Goal: Task Accomplishment & Management: Use online tool/utility

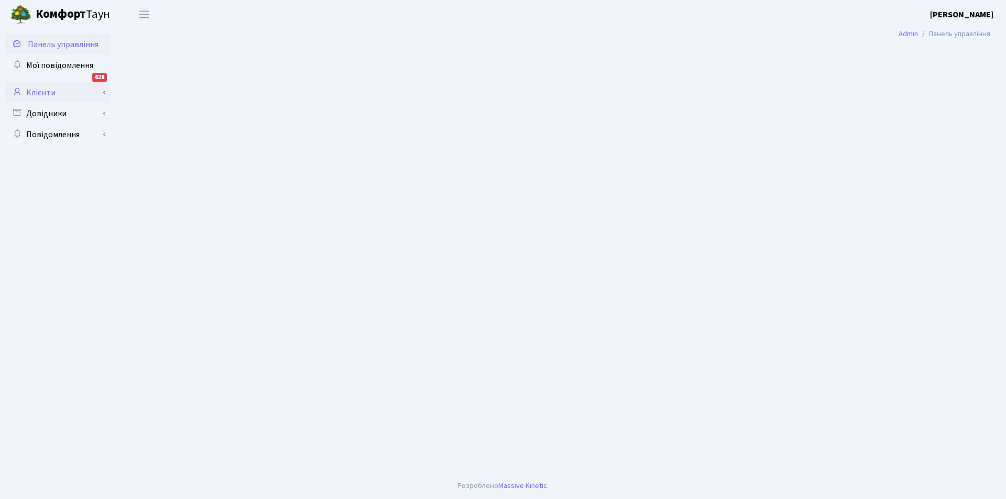
click at [40, 93] on link "Клієнти" at bounding box center [57, 92] width 105 height 21
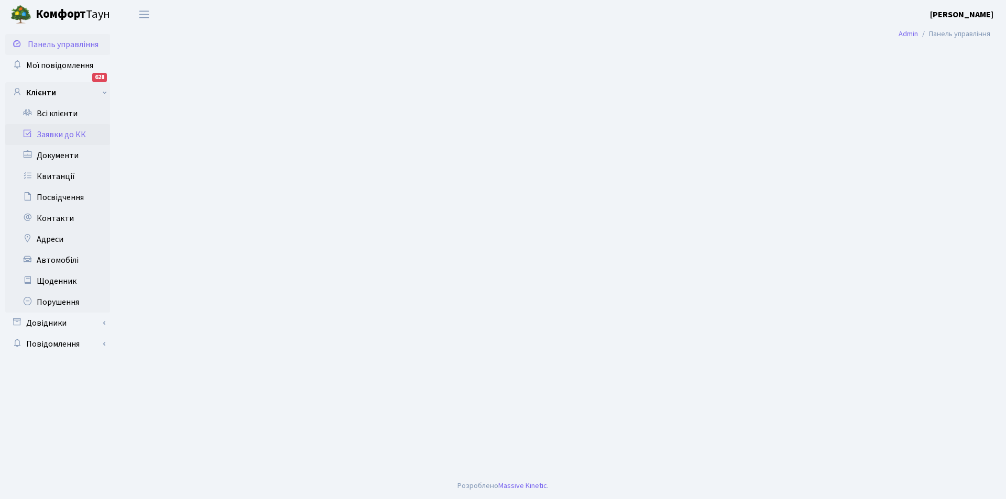
click at [65, 132] on link "Заявки до КК" at bounding box center [57, 134] width 105 height 21
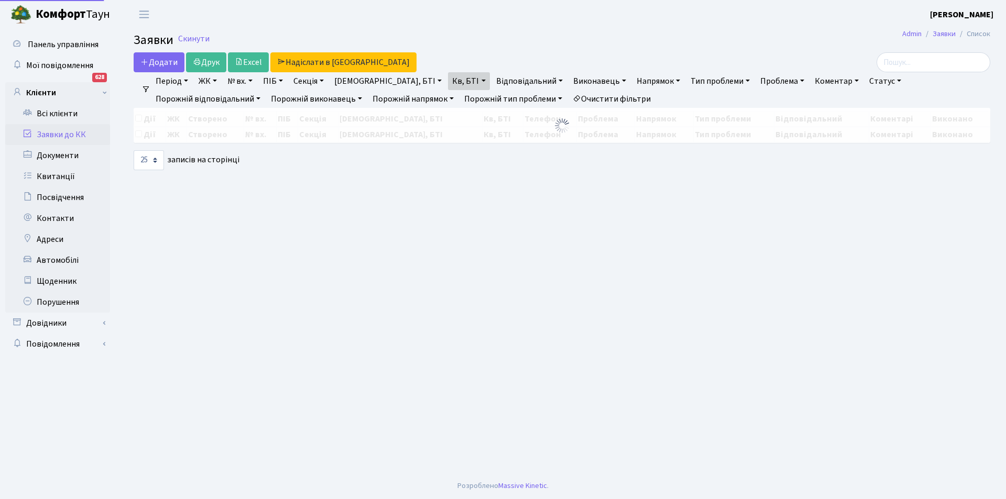
select select "25"
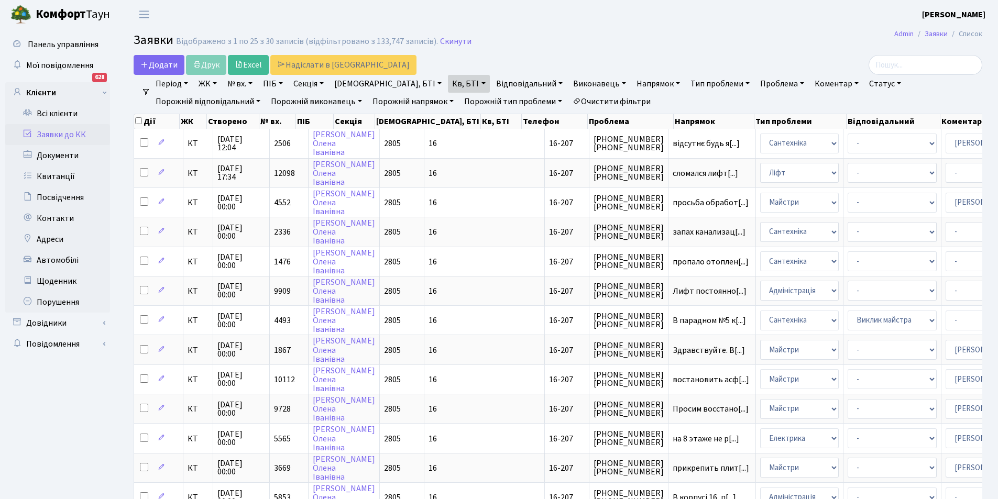
click at [568, 95] on link "Очистити фільтри" at bounding box center [611, 102] width 86 height 18
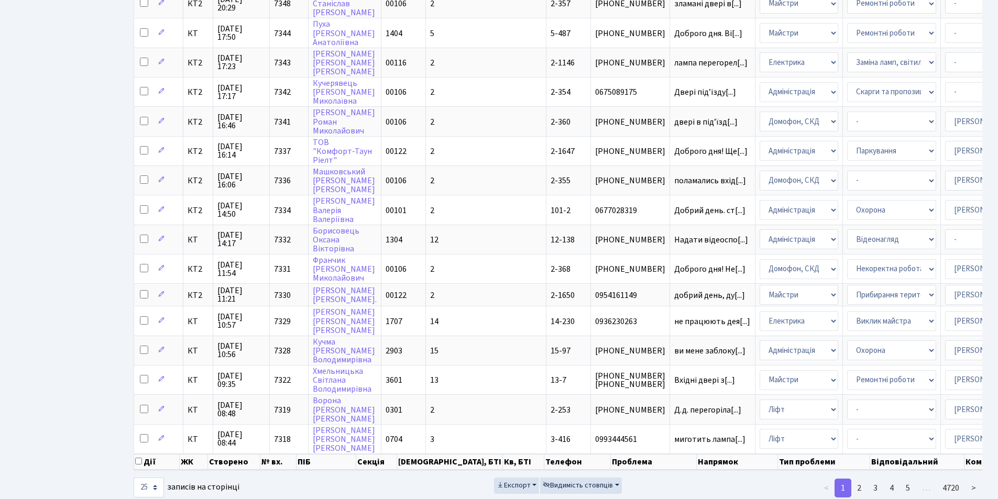
scroll to position [435, 0]
